Goal: Book appointment/travel/reservation

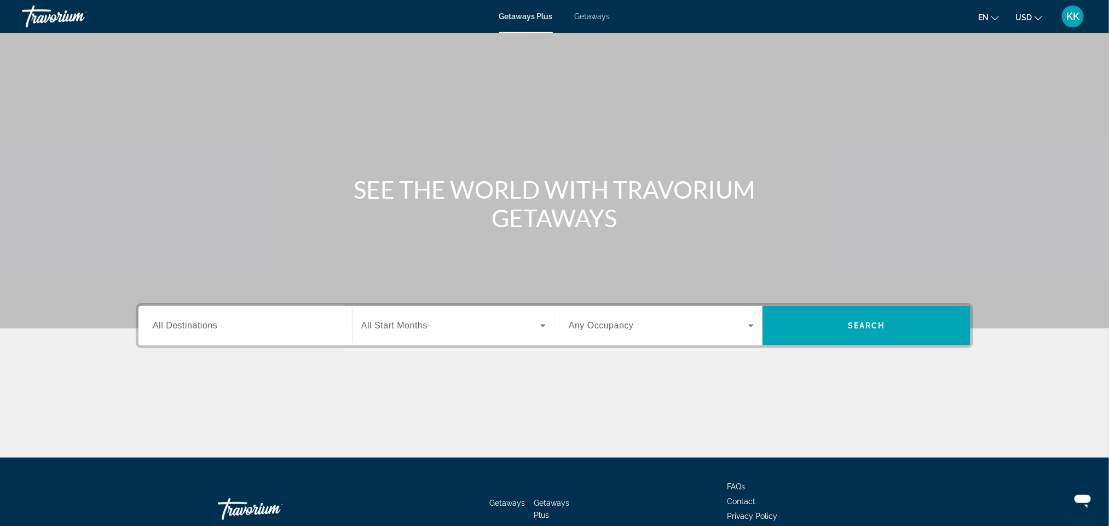
click at [197, 316] on div "Search widget" at bounding box center [245, 325] width 185 height 31
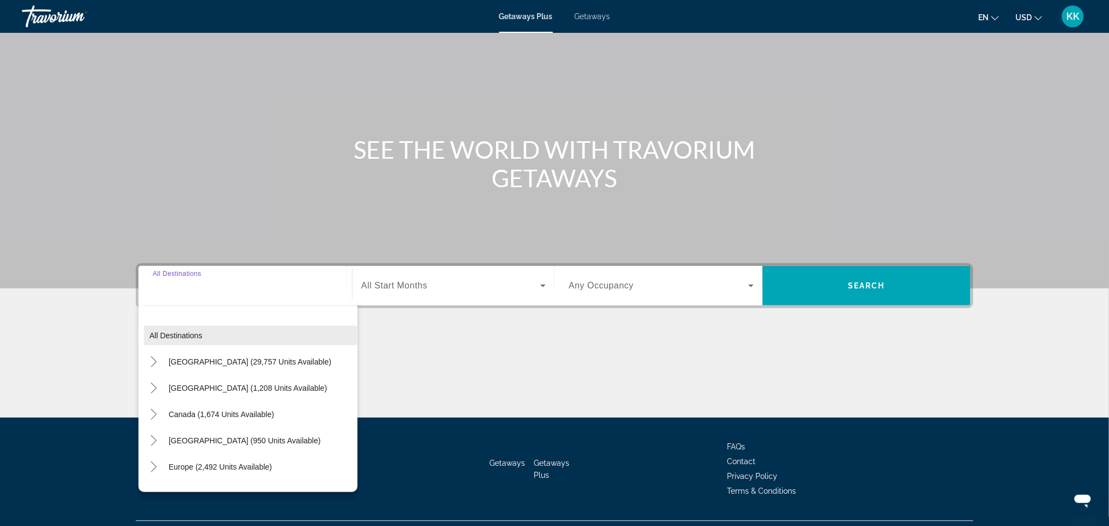
scroll to position [65, 0]
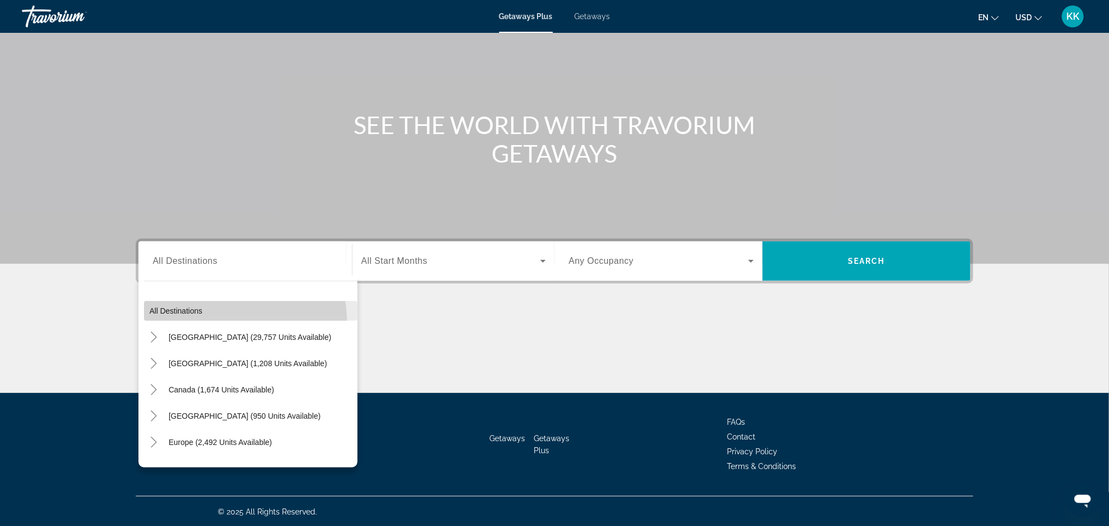
click at [212, 322] on span "Search widget" at bounding box center [250, 311] width 213 height 26
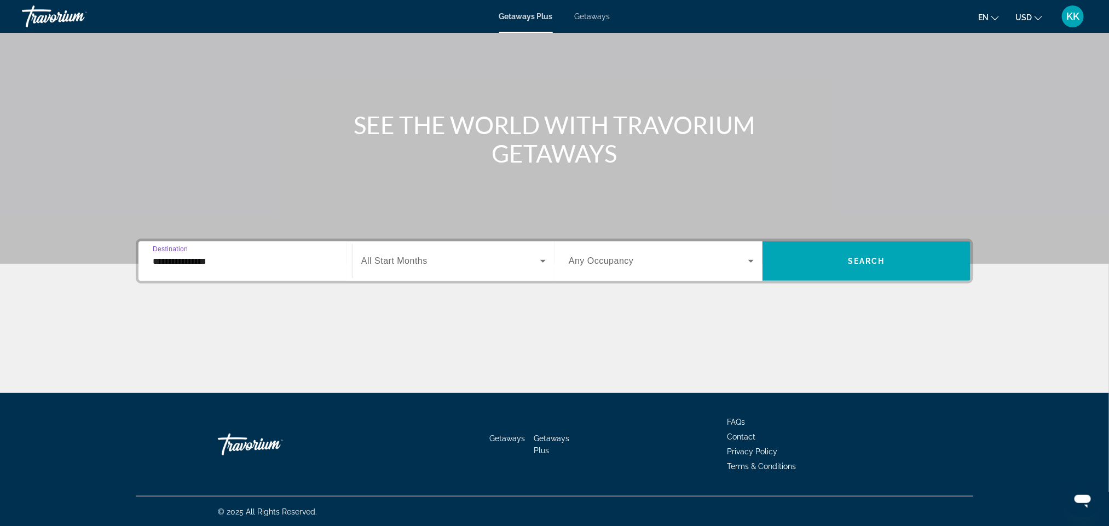
click at [223, 266] on input "**********" at bounding box center [245, 261] width 185 height 13
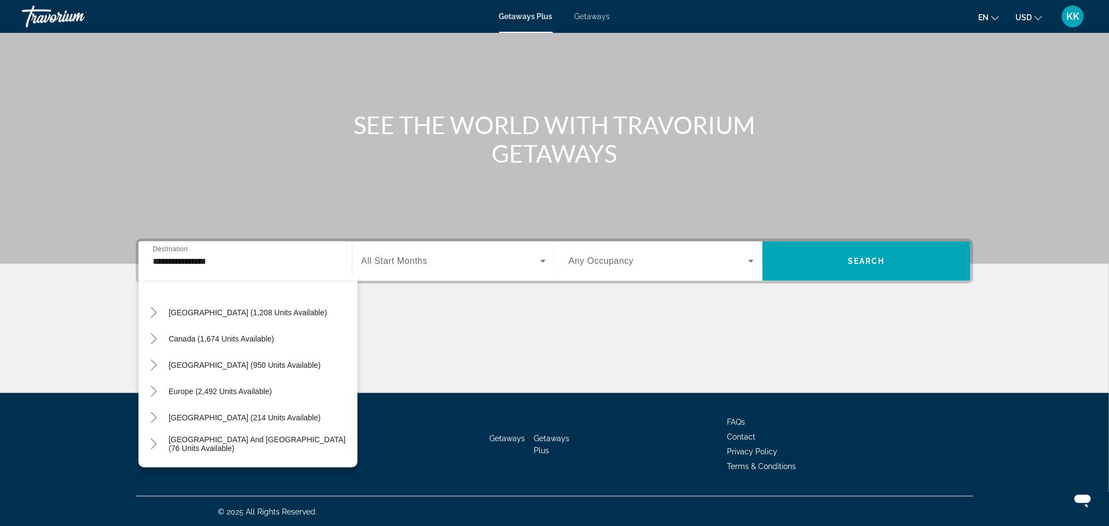
scroll to position [57, 0]
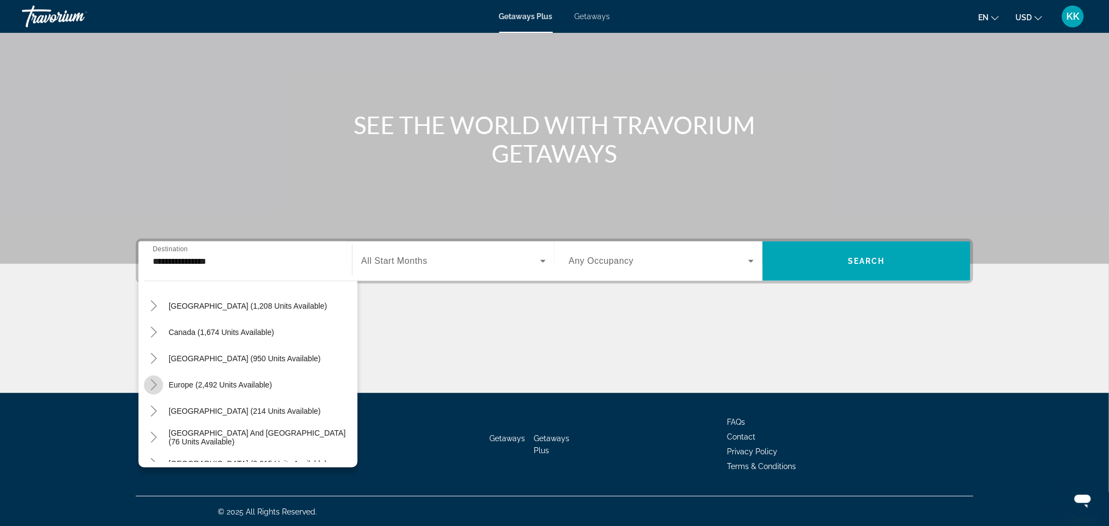
click at [148, 381] on icon "Toggle Europe (2,492 units available)" at bounding box center [153, 384] width 11 height 11
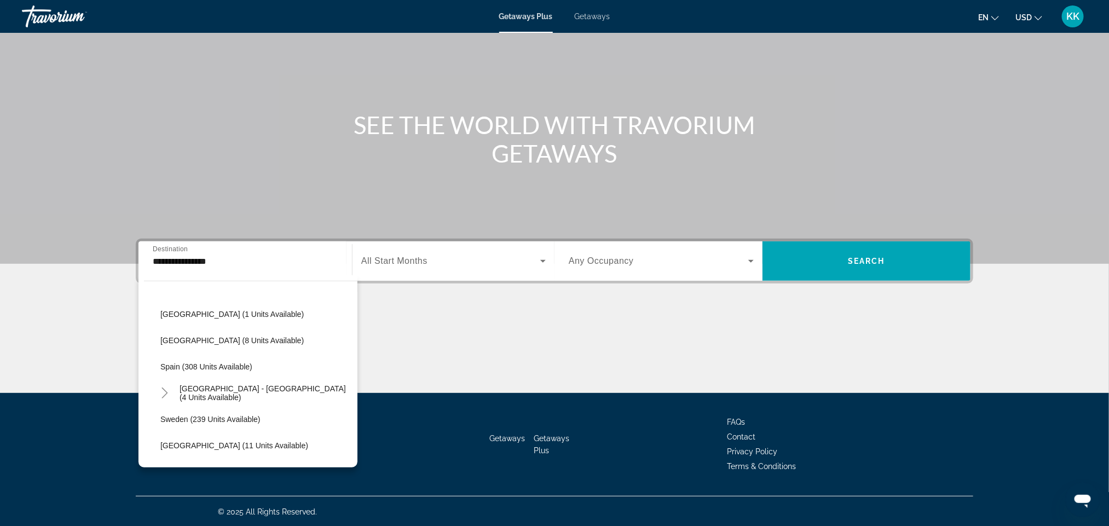
scroll to position [459, 0]
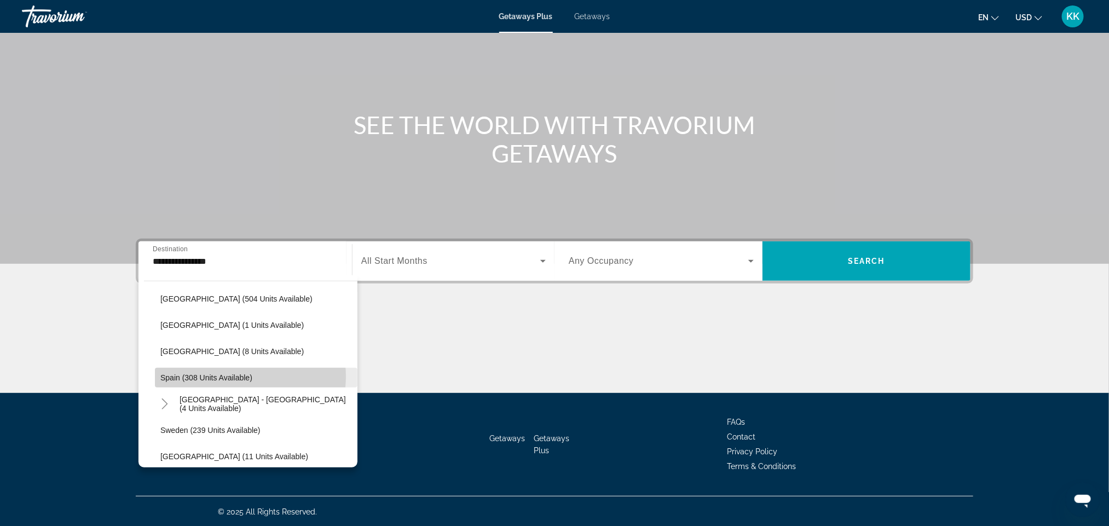
click at [237, 376] on span "Spain (308 units available)" at bounding box center [206, 377] width 92 height 9
type input "**********"
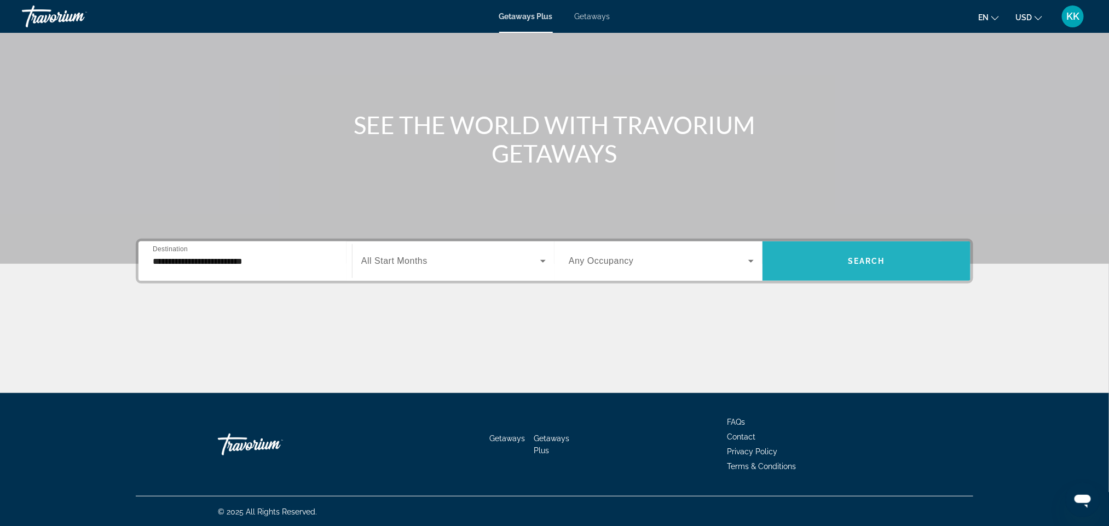
click at [818, 260] on span "Search widget" at bounding box center [866, 261] width 208 height 26
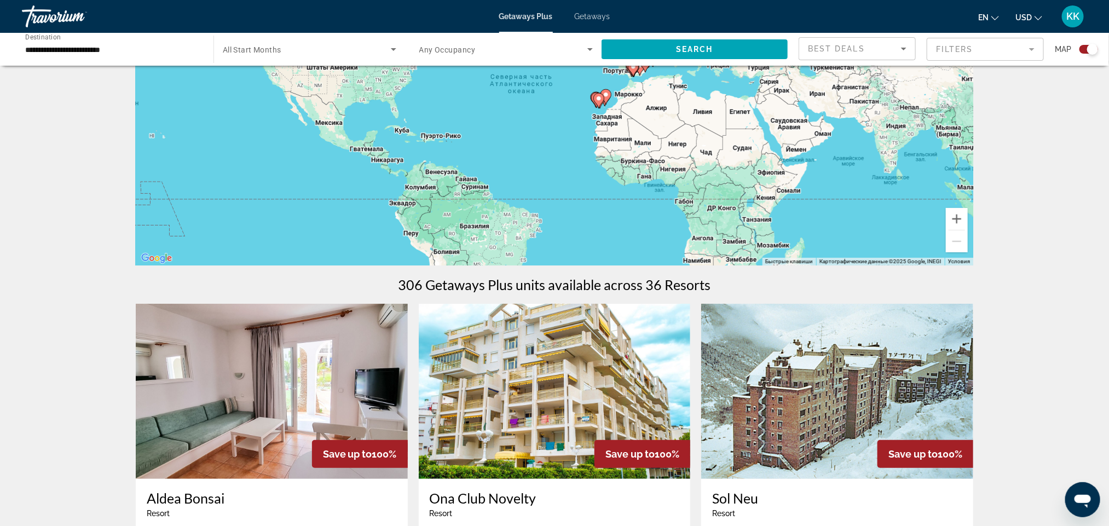
scroll to position [206, 0]
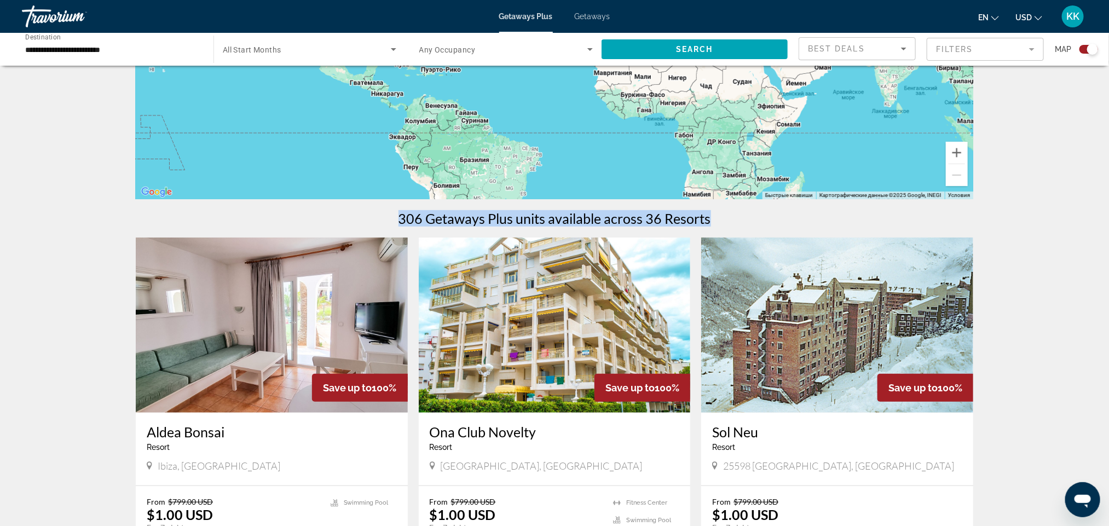
drag, startPoint x: 1081, startPoint y: 172, endPoint x: 1077, endPoint y: 204, distance: 32.0
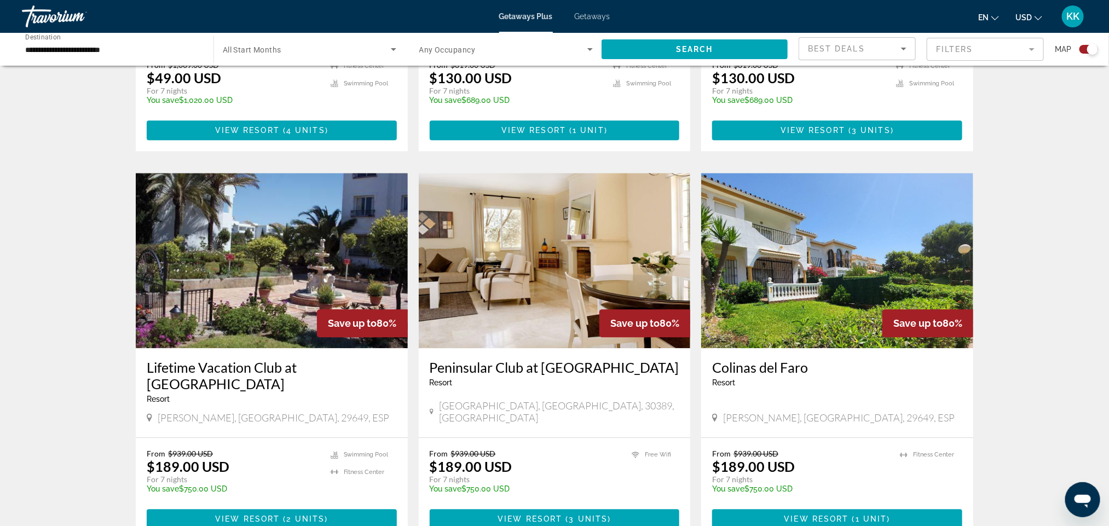
scroll to position [1429, 0]
